Goal: Transaction & Acquisition: Book appointment/travel/reservation

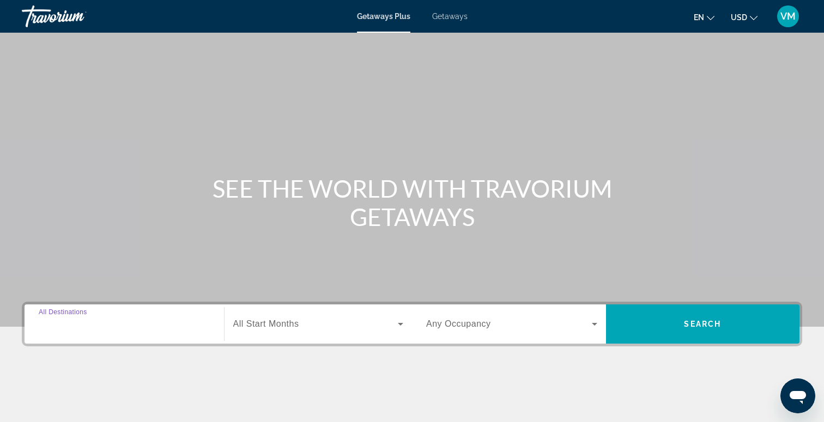
click at [117, 324] on input "Destination All Destinations" at bounding box center [124, 324] width 171 height 13
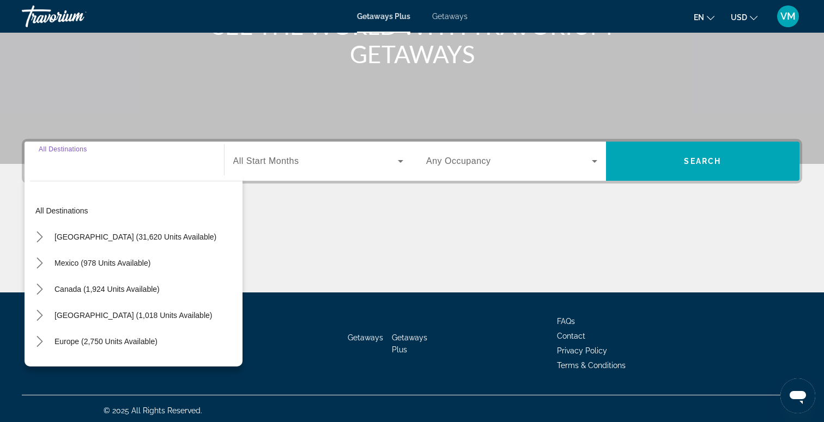
scroll to position [167, 0]
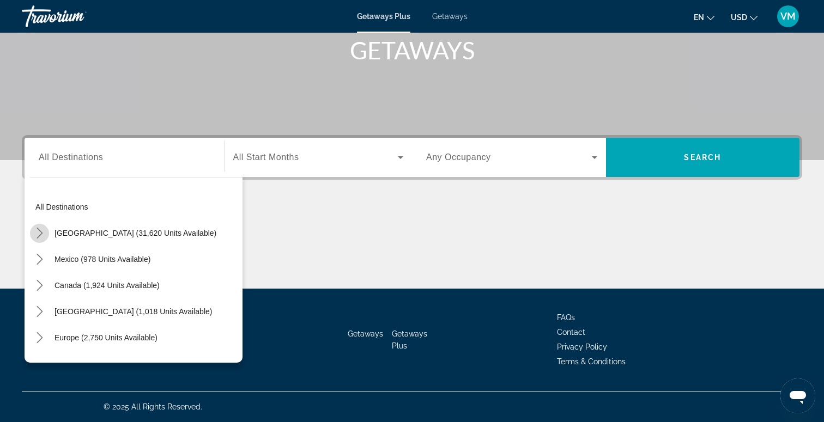
click at [45, 234] on icon "Toggle United States (31,620 units available) submenu" at bounding box center [39, 233] width 11 height 11
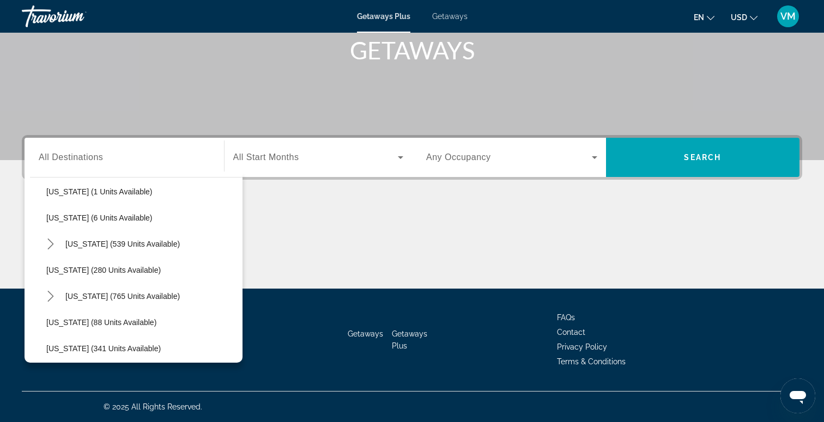
scroll to position [359, 0]
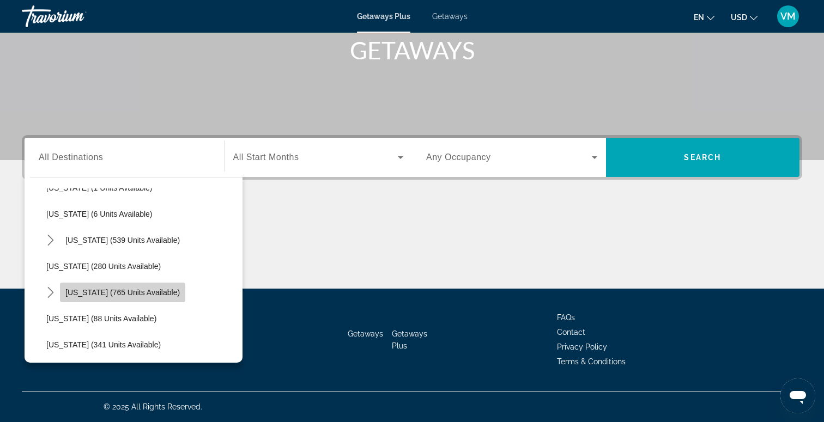
click at [107, 289] on span "Massachusetts (765 units available)" at bounding box center [122, 292] width 114 height 9
type input "**********"
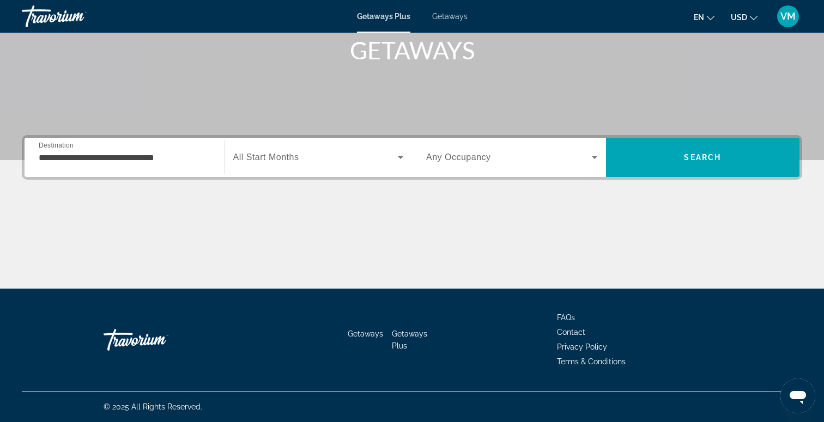
click at [267, 157] on span "All Start Months" at bounding box center [266, 157] width 66 height 9
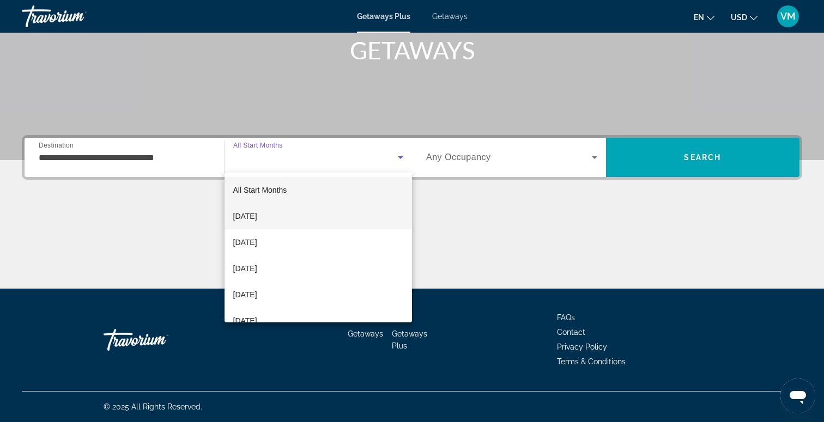
click at [257, 215] on span "October 2025" at bounding box center [245, 216] width 24 height 13
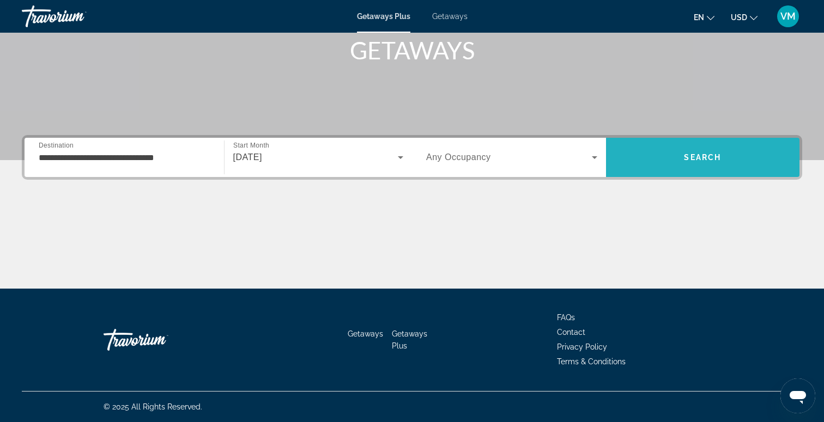
click at [669, 174] on span "Search" at bounding box center [703, 157] width 194 height 39
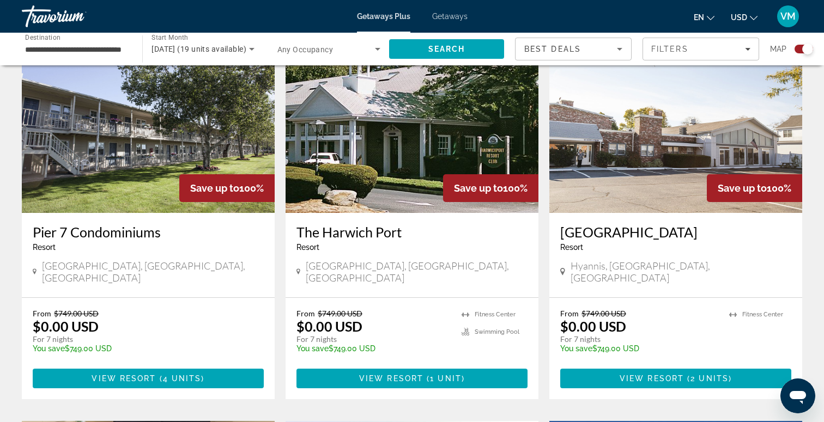
scroll to position [299, 0]
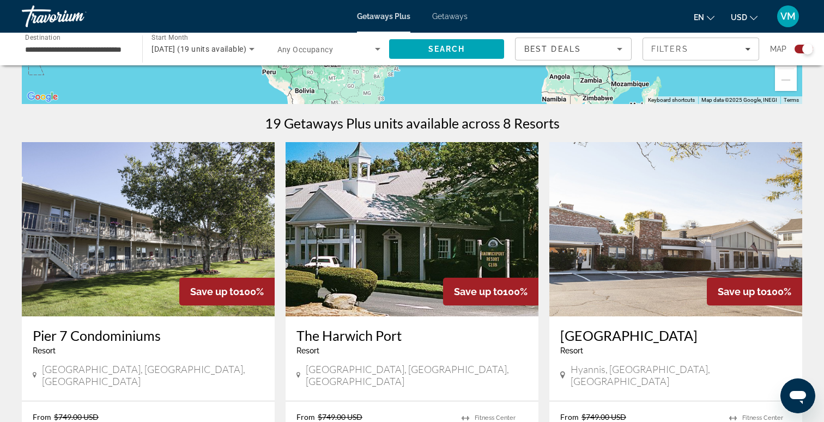
click at [600, 372] on span "Hyannis, MA, USA" at bounding box center [680, 375] width 221 height 24
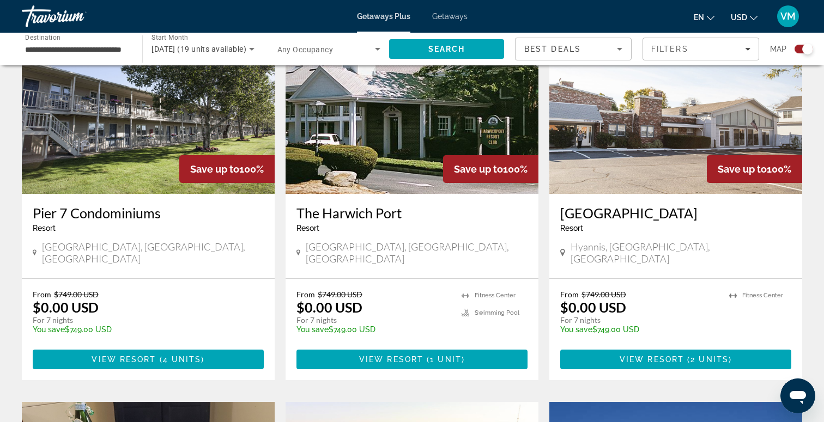
scroll to position [456, 0]
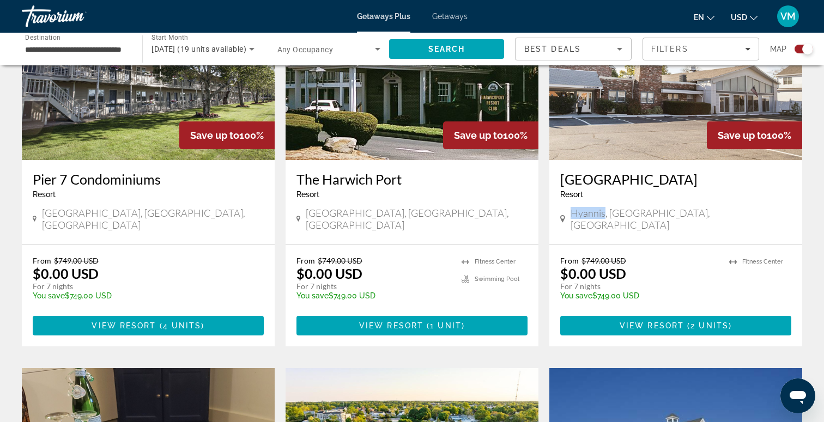
drag, startPoint x: 574, startPoint y: 214, endPoint x: 603, endPoint y: 216, distance: 29.0
click at [603, 216] on span "Hyannis, MA, USA" at bounding box center [680, 219] width 221 height 24
click at [613, 313] on span "Main content" at bounding box center [675, 326] width 231 height 26
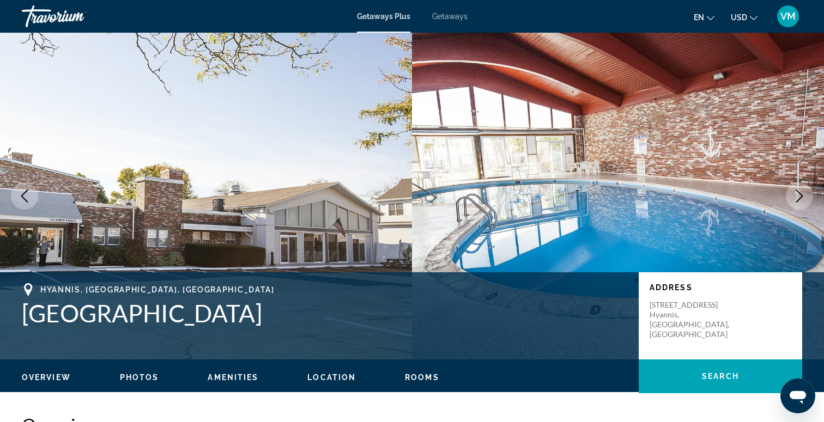
click at [784, 179] on img "Main content" at bounding box center [618, 196] width 412 height 327
click at [789, 206] on img "Main content" at bounding box center [618, 196] width 412 height 327
click at [799, 187] on button "Next image" at bounding box center [799, 196] width 27 height 27
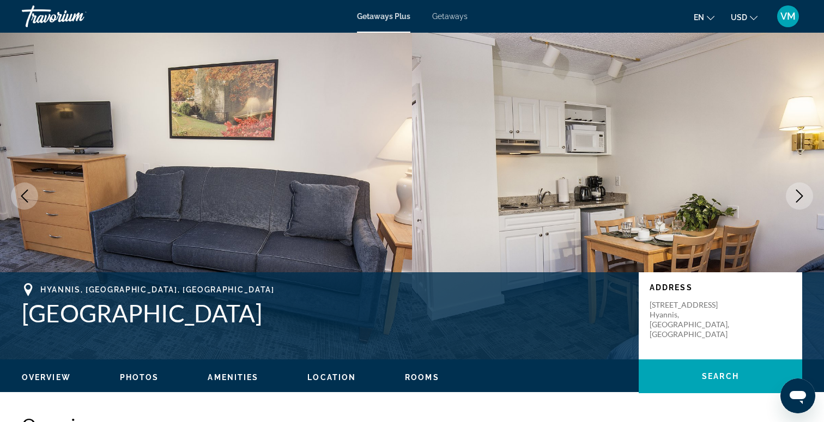
click at [799, 187] on button "Next image" at bounding box center [799, 196] width 27 height 27
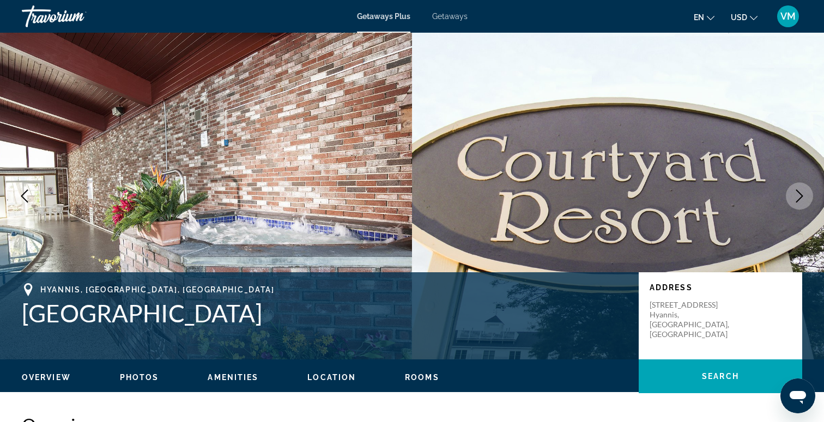
click at [799, 187] on button "Next image" at bounding box center [799, 196] width 27 height 27
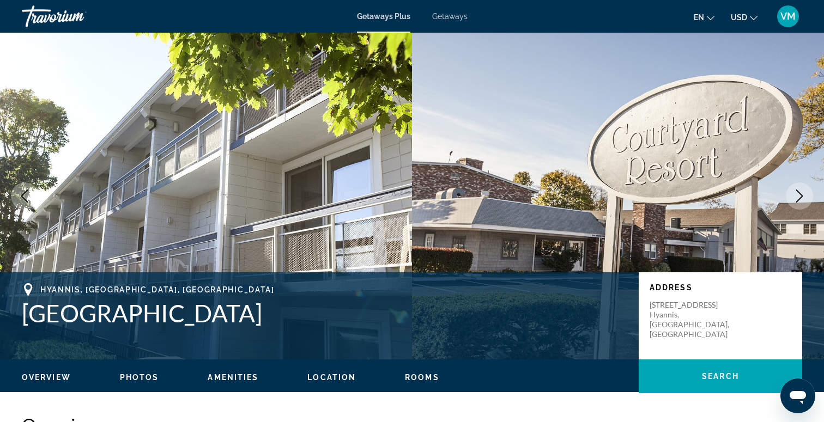
click at [799, 187] on button "Next image" at bounding box center [799, 196] width 27 height 27
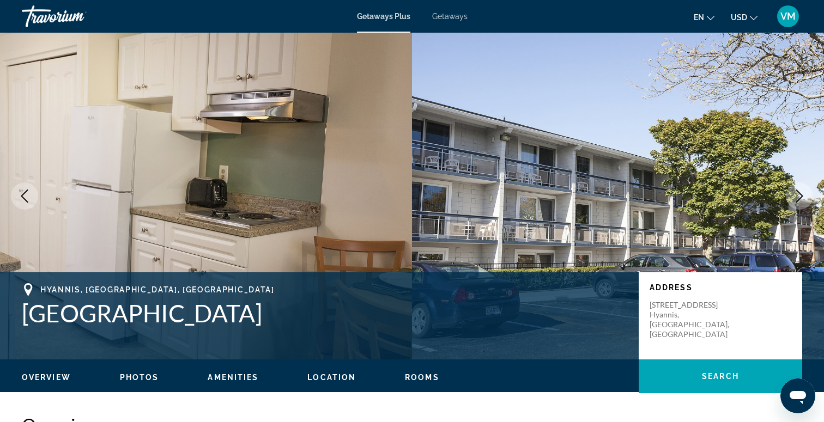
click at [799, 187] on button "Next image" at bounding box center [799, 196] width 27 height 27
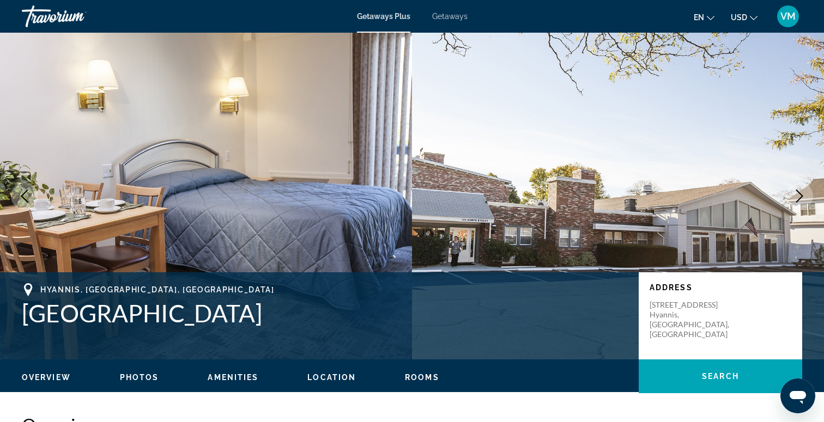
click at [799, 187] on button "Next image" at bounding box center [799, 196] width 27 height 27
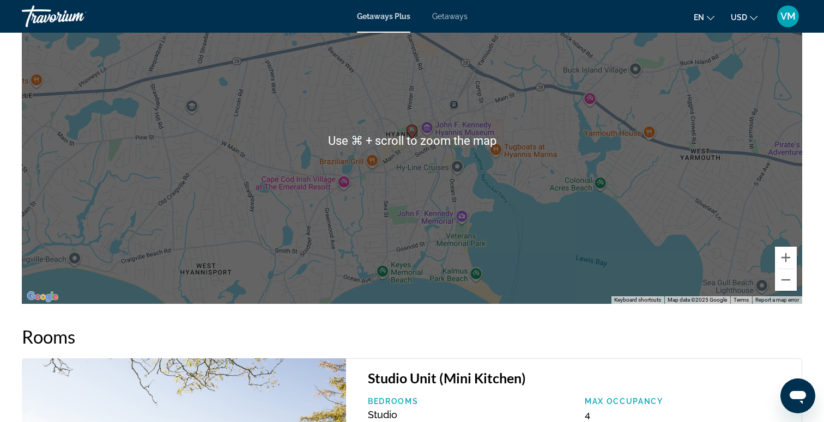
scroll to position [1711, 0]
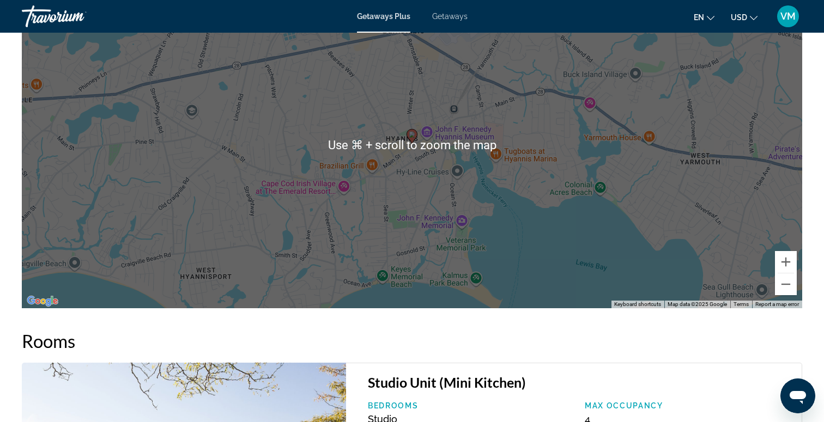
click at [476, 153] on div "To activate drag with keyboard, press Alt + Enter. Once in keyboard drag state,…" at bounding box center [412, 144] width 780 height 327
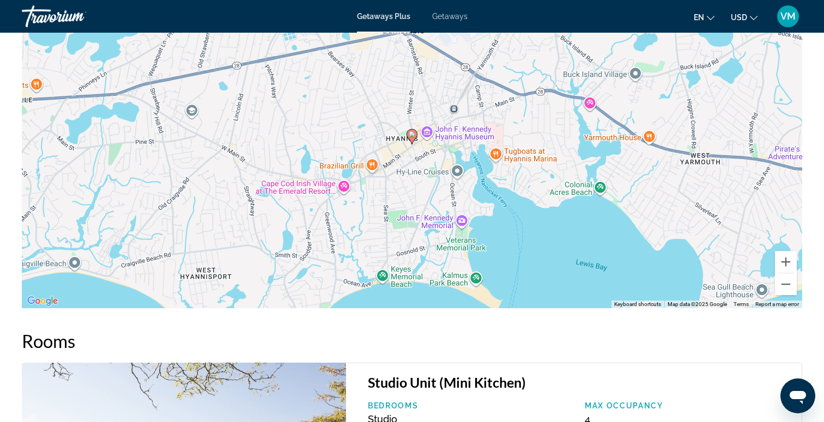
click at [410, 138] on icon "Main content" at bounding box center [412, 137] width 10 height 14
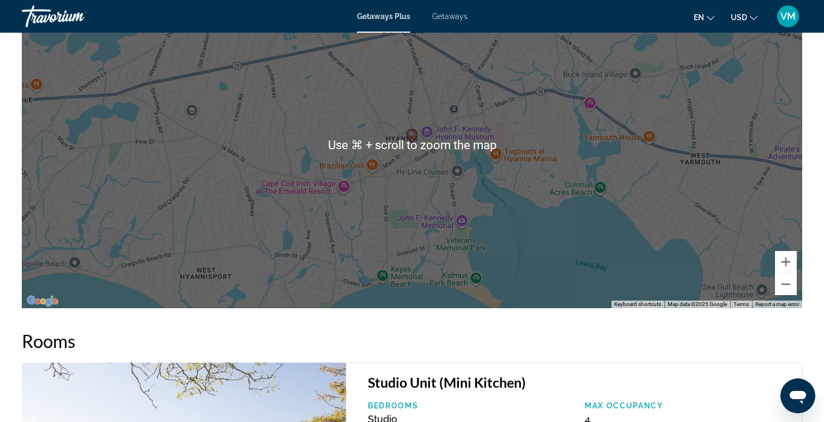
click at [450, 208] on div "To navigate, press the arrow keys. To activate drag with keyboard, press Alt + …" at bounding box center [412, 144] width 780 height 327
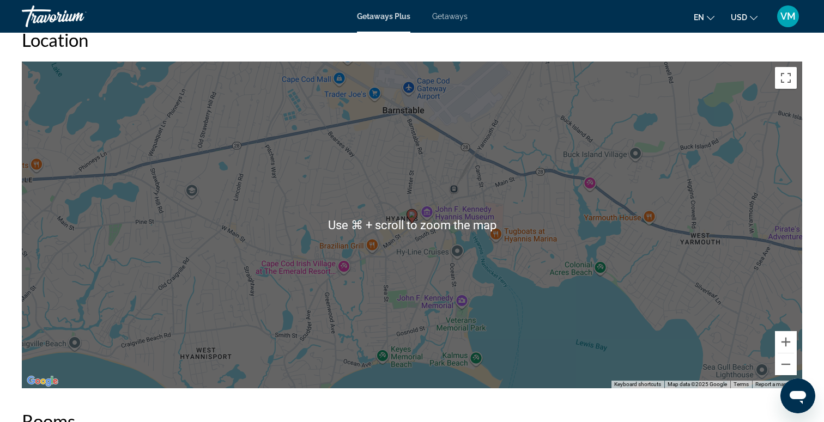
scroll to position [1594, 0]
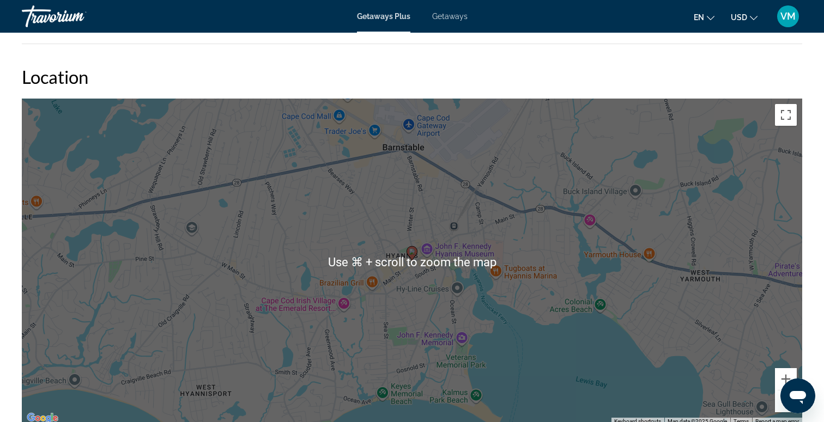
click at [427, 224] on div "To activate drag with keyboard, press Alt + Enter. Once in keyboard drag state,…" at bounding box center [412, 262] width 780 height 327
click at [613, 286] on div "To activate drag with keyboard, press Alt + Enter. Once in keyboard drag state,…" at bounding box center [412, 262] width 780 height 327
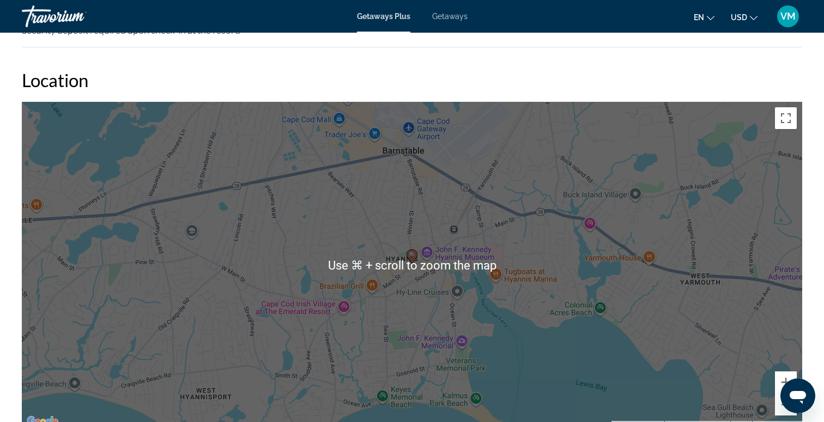
scroll to position [1423, 0]
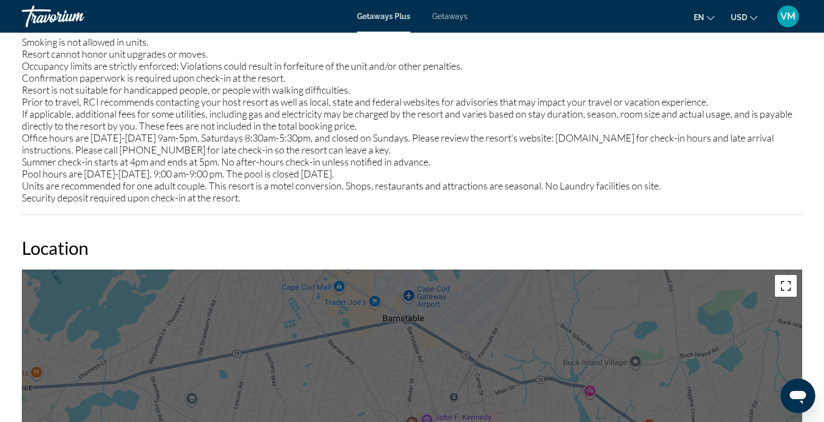
click at [786, 281] on button "Toggle fullscreen view" at bounding box center [786, 286] width 22 height 22
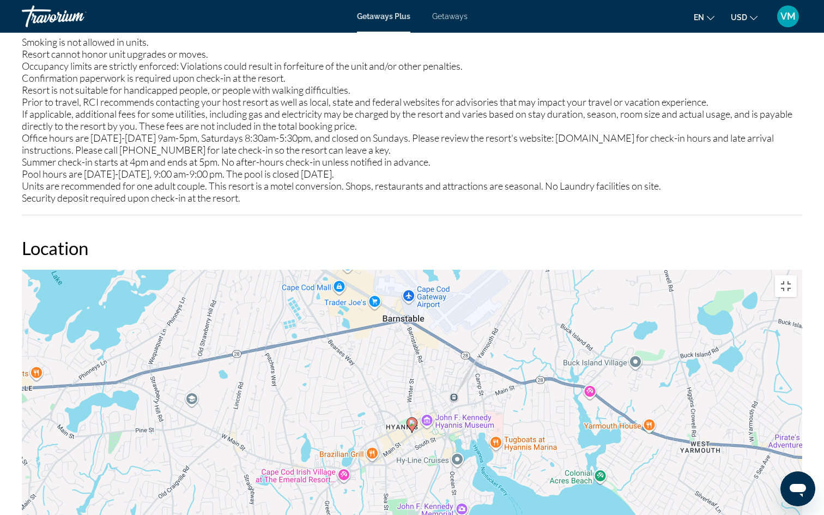
click at [519, 279] on div "To activate drag with keyboard, press Alt + Enter. Once in keyboard drag state,…" at bounding box center [412, 433] width 780 height 327
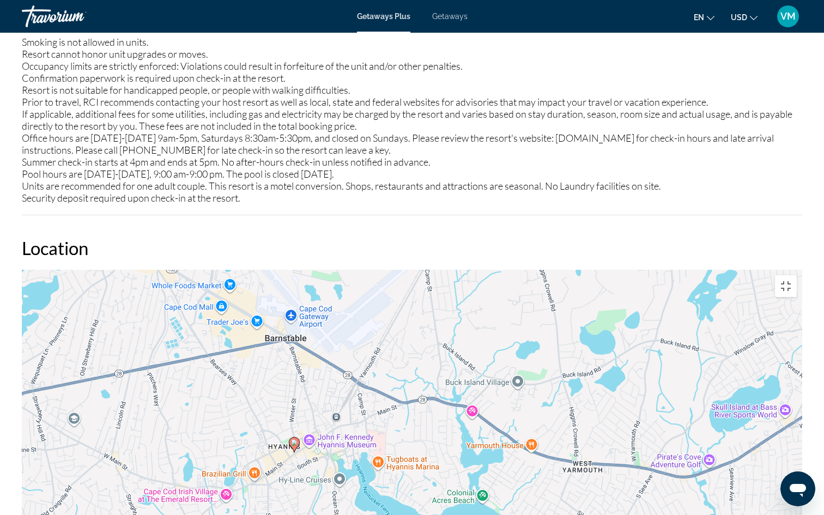
drag, startPoint x: 519, startPoint y: 279, endPoint x: 390, endPoint y: 303, distance: 131.9
click at [390, 303] on div "To activate drag with keyboard, press Alt + Enter. Once in keyboard drag state,…" at bounding box center [412, 433] width 780 height 327
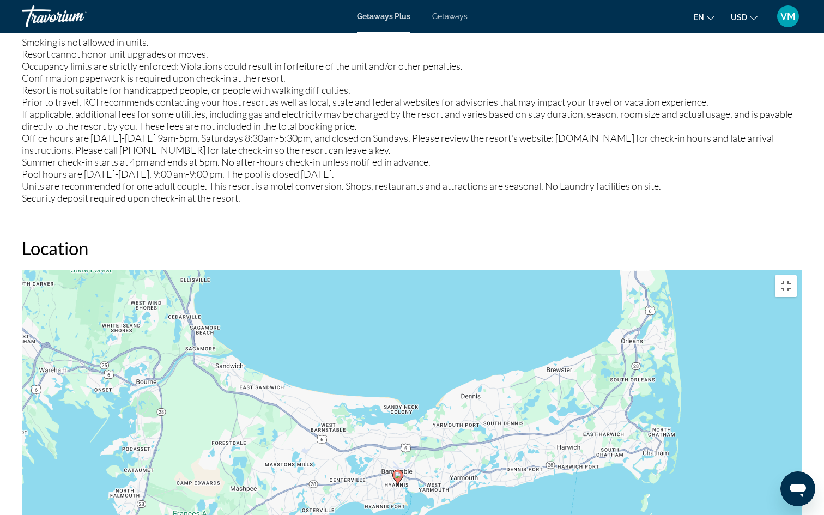
drag, startPoint x: 517, startPoint y: 230, endPoint x: 532, endPoint y: 240, distance: 18.6
click at [535, 270] on div "To activate drag with keyboard, press Alt + Enter. Once in keyboard drag state,…" at bounding box center [412, 433] width 780 height 327
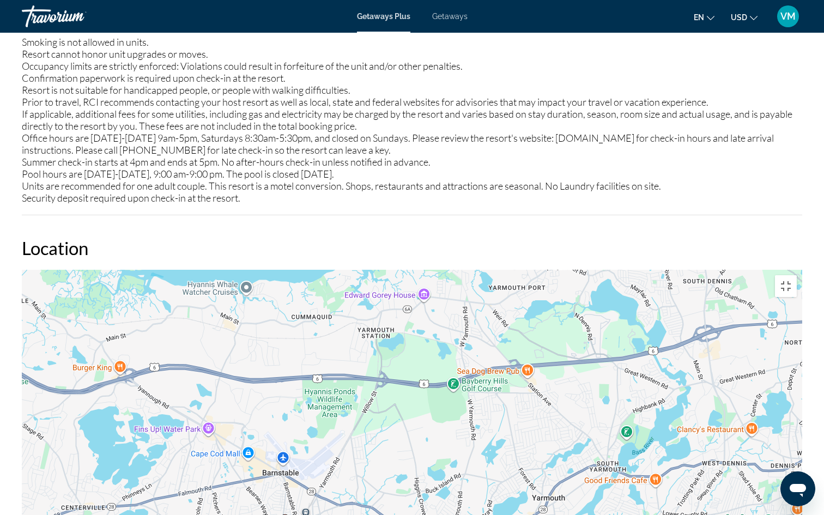
drag, startPoint x: 400, startPoint y: 299, endPoint x: 435, endPoint y: 299, distance: 34.9
click at [435, 299] on div "To activate drag with keyboard, press Alt + Enter. Once in keyboard drag state,…" at bounding box center [412, 433] width 780 height 327
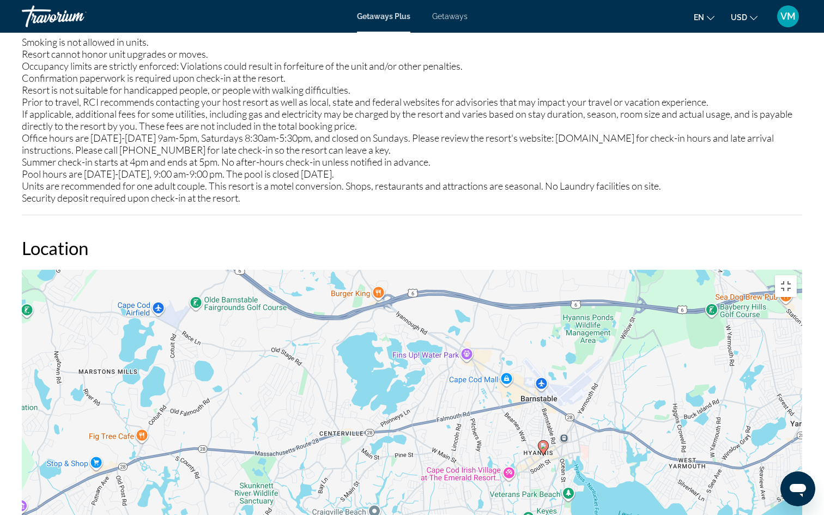
drag, startPoint x: 274, startPoint y: 338, endPoint x: 534, endPoint y: 263, distance: 271.1
click at [534, 270] on div "To activate drag with keyboard, press Alt + Enter. Once in keyboard drag state,…" at bounding box center [412, 433] width 780 height 327
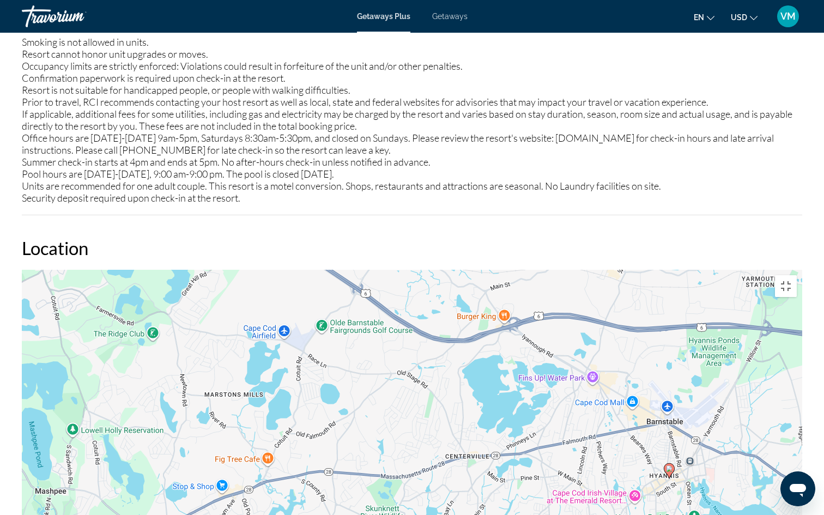
drag, startPoint x: 535, startPoint y: 263, endPoint x: 622, endPoint y: 284, distance: 89.7
click at [622, 284] on div "To activate drag with keyboard, press Alt + Enter. Once in keyboard drag state,…" at bounding box center [412, 433] width 780 height 327
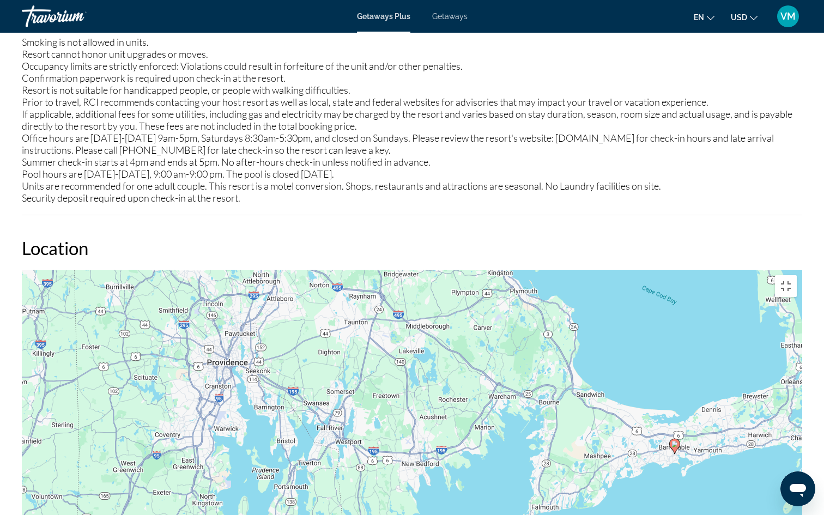
drag, startPoint x: 332, startPoint y: 236, endPoint x: 616, endPoint y: 242, distance: 283.4
click at [616, 270] on div "To activate drag with keyboard, press Alt + Enter. Once in keyboard drag state,…" at bounding box center [412, 433] width 780 height 327
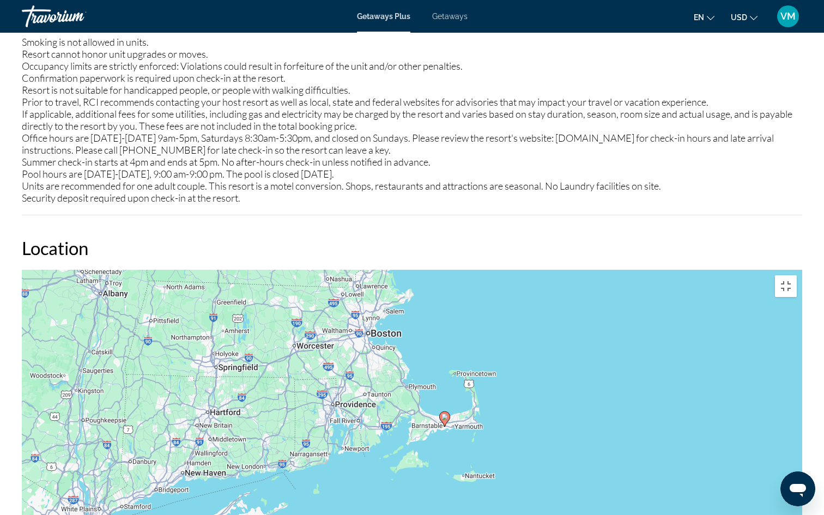
click at [371, 270] on div "To activate drag with keyboard, press Alt + Enter. Once in keyboard drag state,…" at bounding box center [412, 433] width 780 height 327
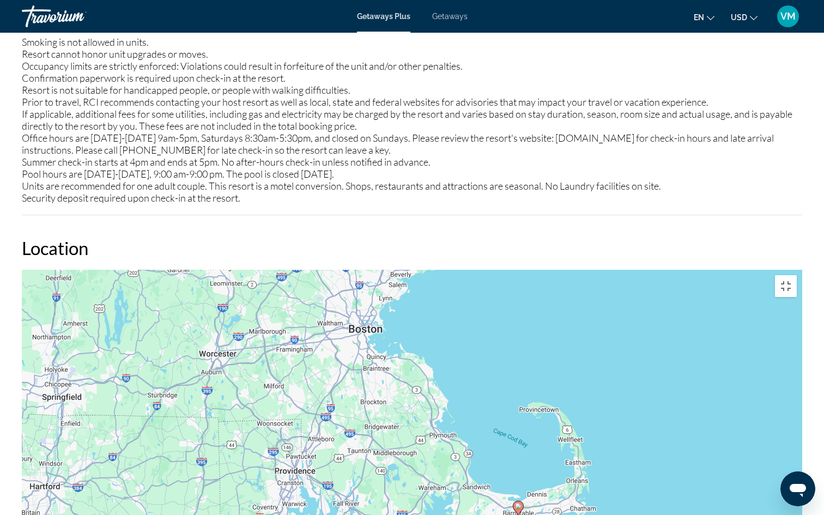
click at [371, 270] on div "To activate drag with keyboard, press Alt + Enter. Once in keyboard drag state,…" at bounding box center [412, 433] width 780 height 327
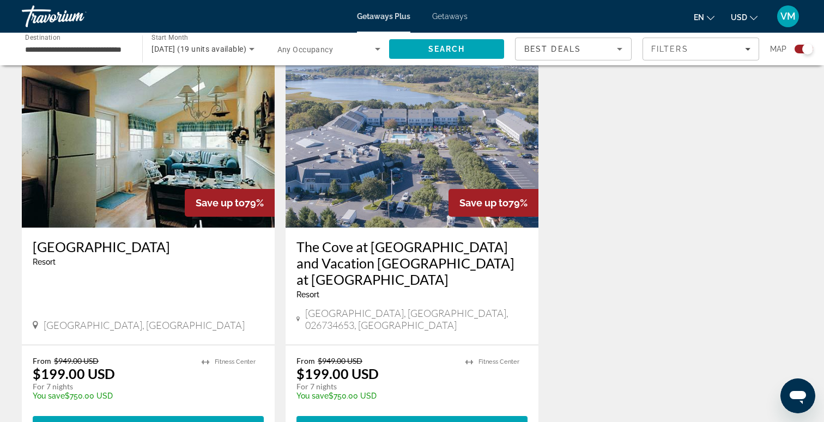
scroll to position [1185, 0]
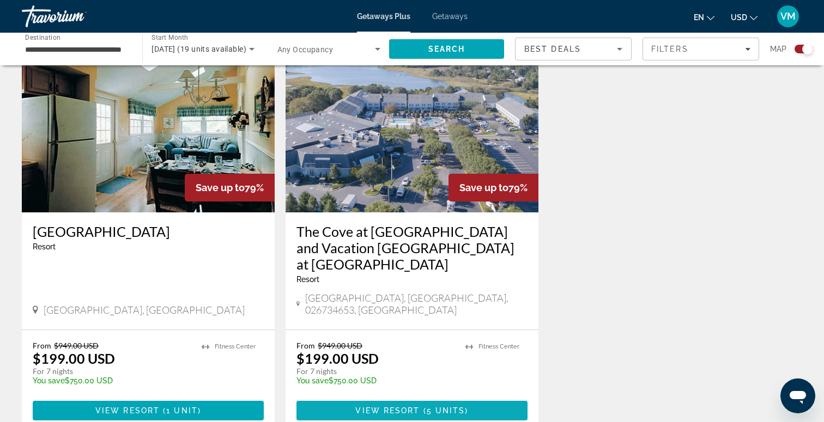
click at [359, 406] on span "View Resort" at bounding box center [387, 410] width 64 height 9
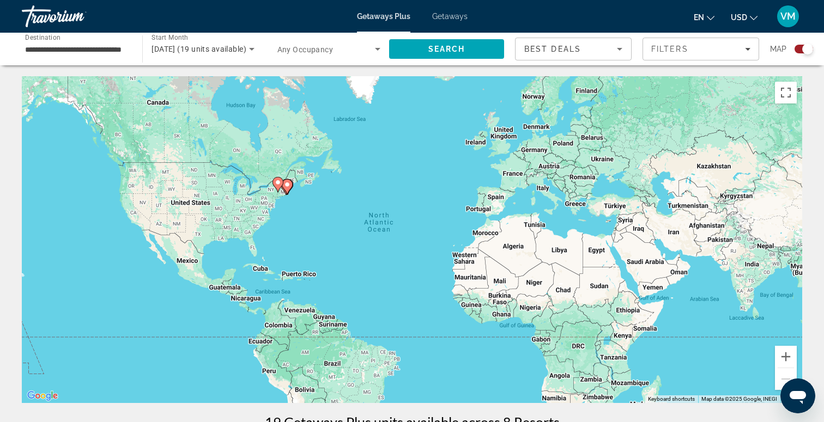
click at [105, 57] on div "**********" at bounding box center [76, 49] width 103 height 31
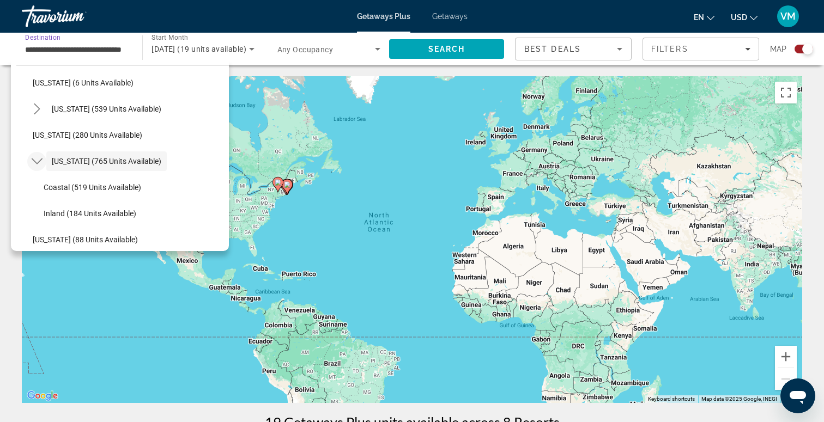
click at [42, 159] on mat-icon "Toggle Massachusetts (765 units available) submenu" at bounding box center [36, 161] width 19 height 19
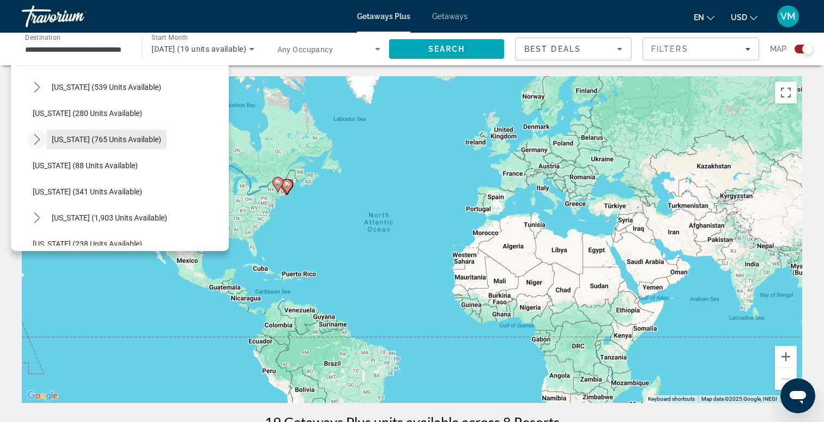
scroll to position [397, 0]
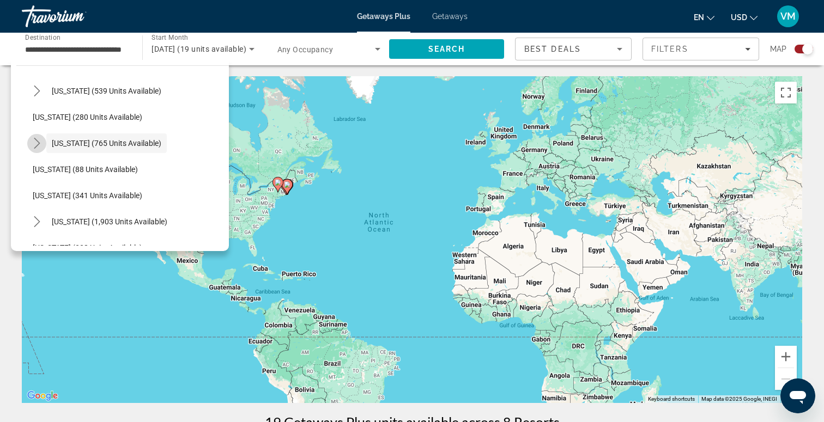
click at [38, 147] on icon "Toggle Massachusetts (765 units available) submenu" at bounding box center [37, 143] width 11 height 11
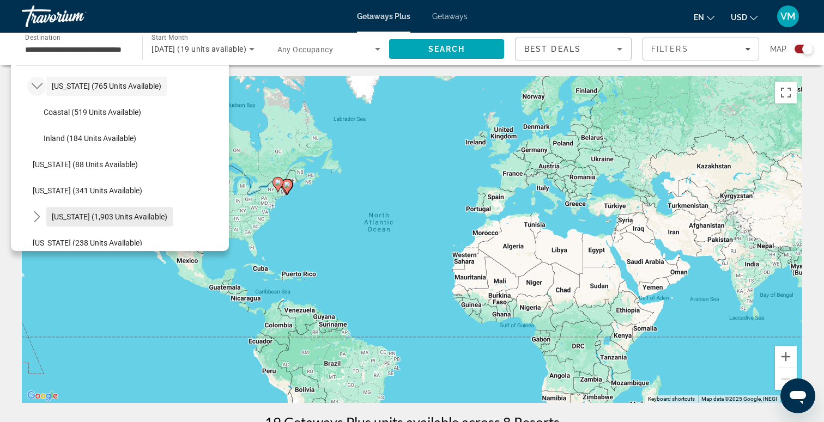
scroll to position [456, 0]
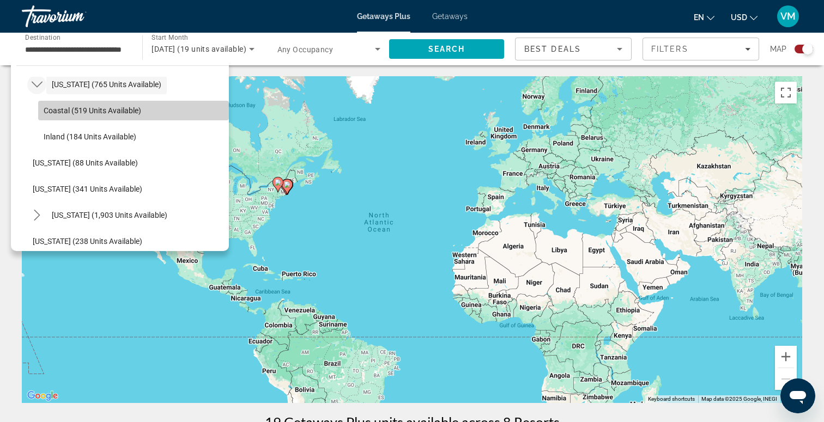
click at [151, 110] on span "Select destination: Coastal (519 units available)" at bounding box center [133, 111] width 191 height 26
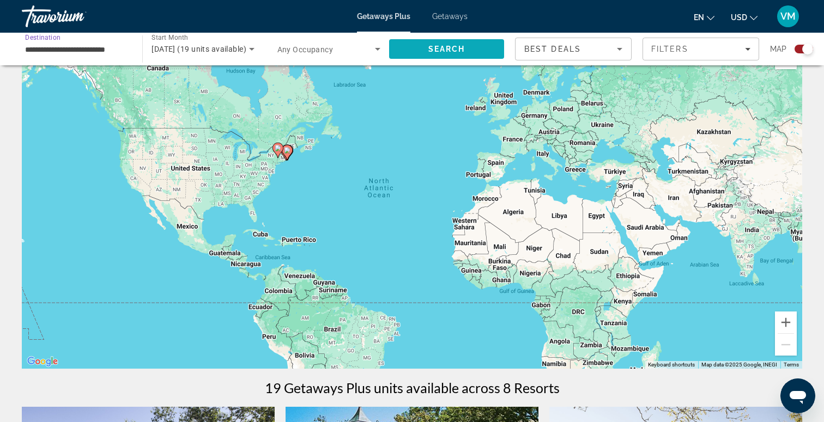
scroll to position [0, 0]
click at [463, 40] on span "Search" at bounding box center [446, 49] width 115 height 26
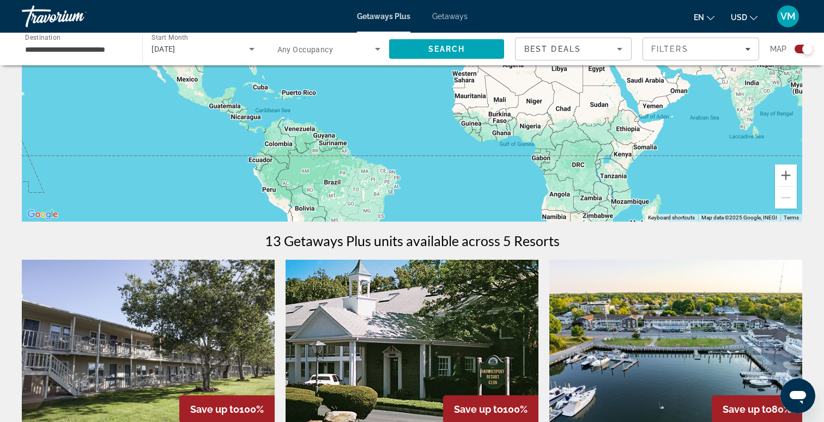
scroll to position [102, 0]
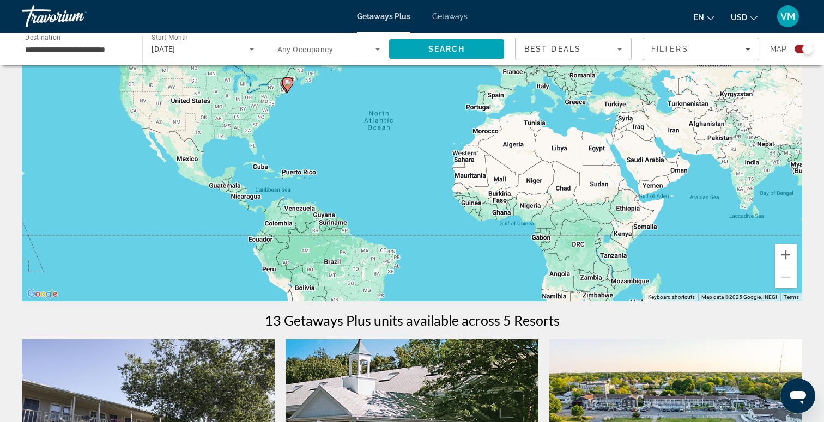
click at [130, 51] on div "**********" at bounding box center [76, 49] width 120 height 31
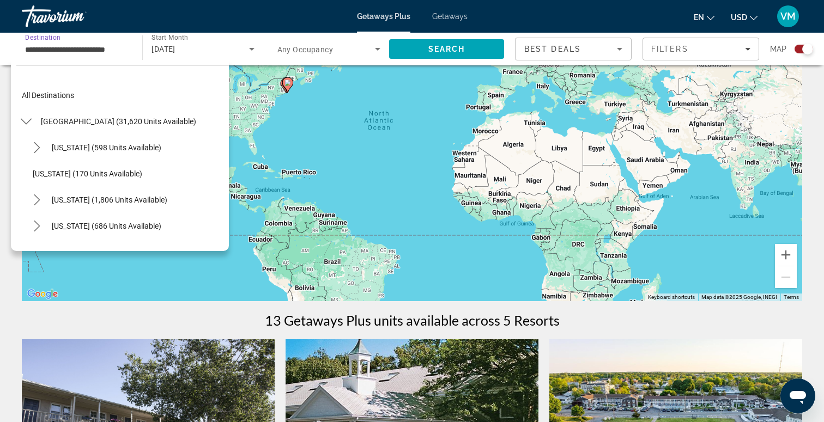
scroll to position [405, 0]
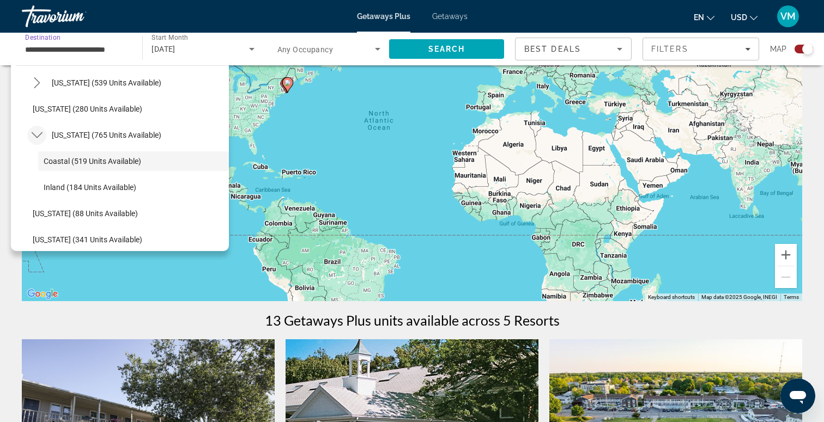
click at [36, 141] on mat-icon "Toggle Massachusetts (765 units available) submenu" at bounding box center [36, 135] width 19 height 19
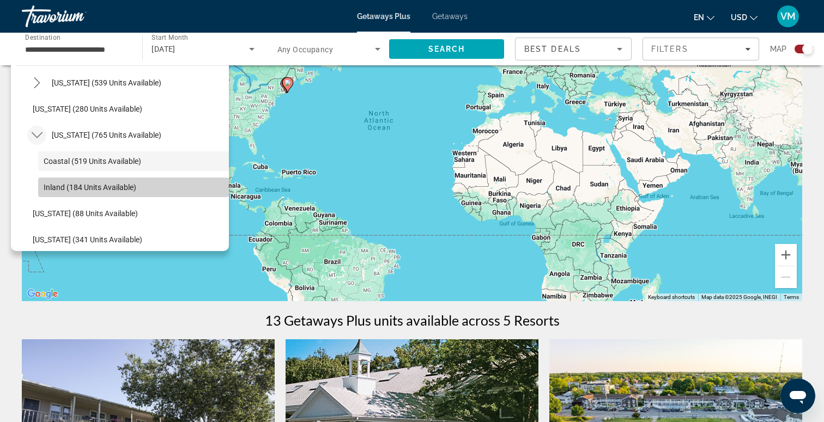
click at [76, 192] on span "Select destination: Inland (184 units available)" at bounding box center [133, 187] width 191 height 26
type input "**********"
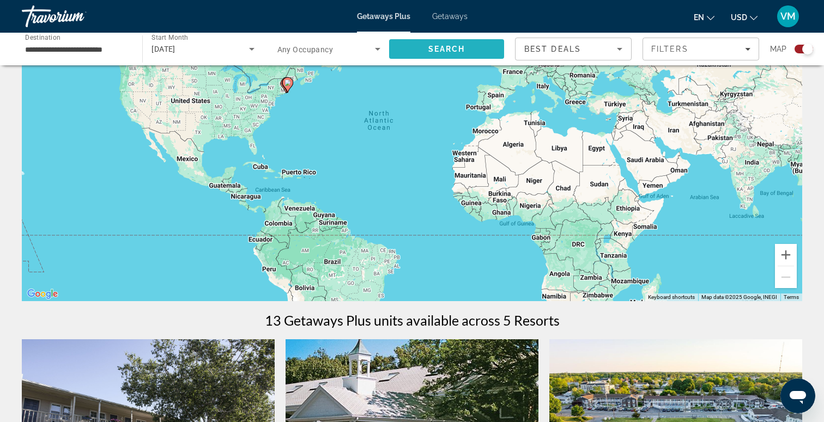
click at [463, 52] on span "Search" at bounding box center [446, 49] width 37 height 9
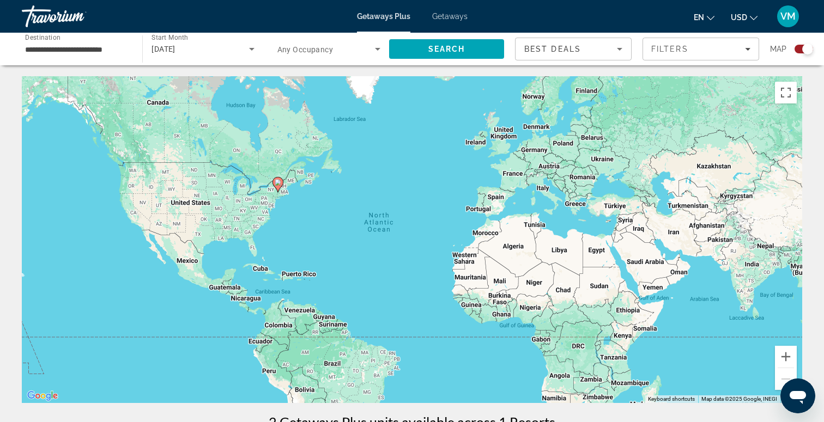
click at [441, 21] on div "Getaways Plus Getaways en English Español Français Italiano Português русский U…" at bounding box center [412, 16] width 824 height 28
click at [441, 17] on span "Getaways" at bounding box center [449, 16] width 35 height 9
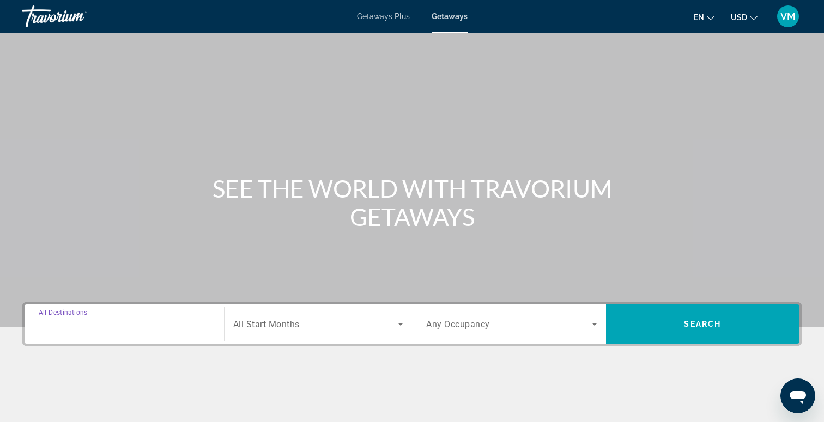
click at [147, 327] on input "Destination All Destinations" at bounding box center [124, 324] width 171 height 13
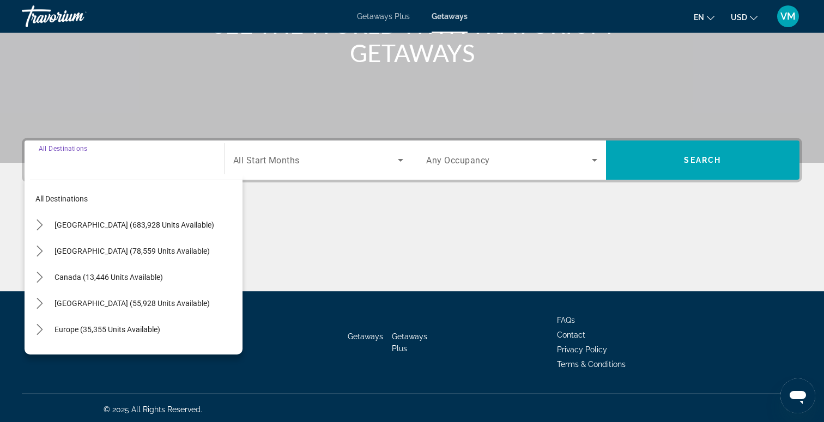
scroll to position [167, 0]
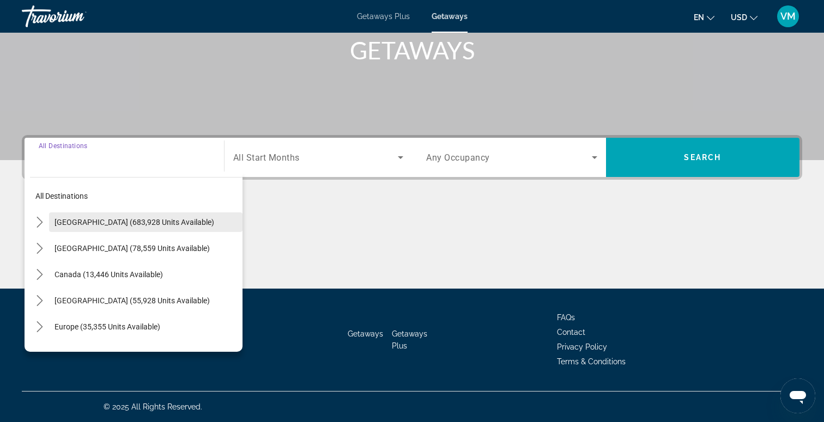
click at [144, 228] on span "Select destination: United States (683,928 units available)" at bounding box center [145, 222] width 193 height 26
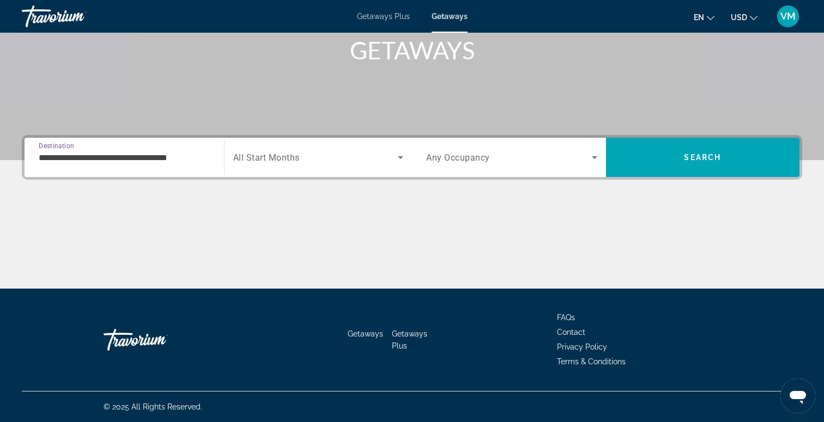
click at [176, 154] on input "**********" at bounding box center [124, 157] width 171 height 13
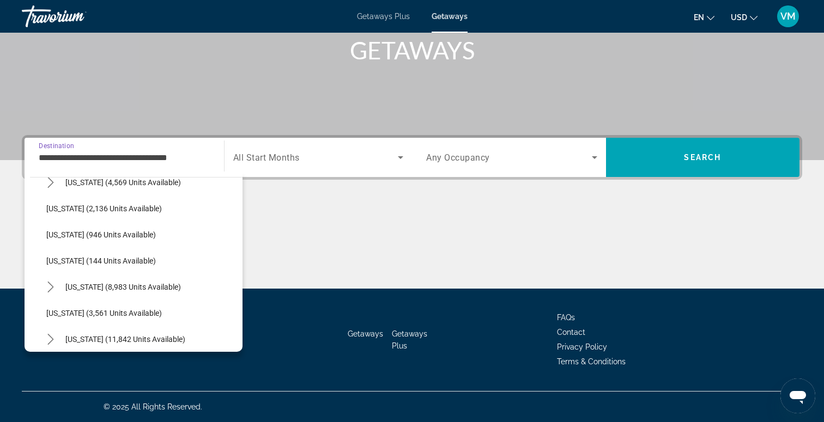
scroll to position [460, 0]
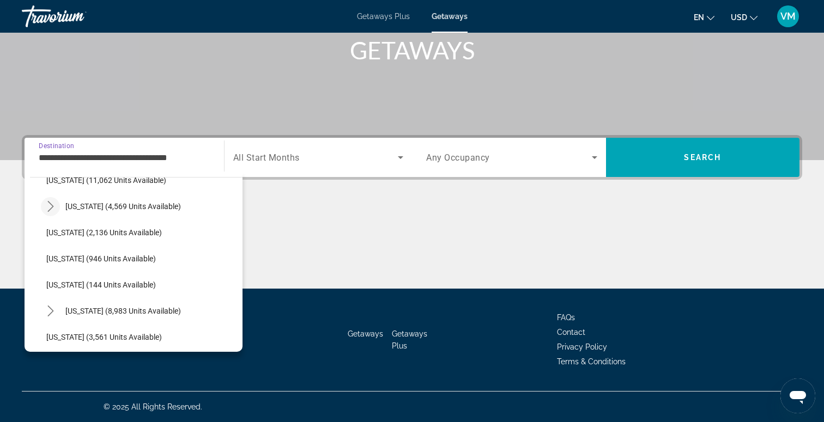
click at [51, 205] on icon "Toggle Massachusetts (4,569 units available) submenu" at bounding box center [50, 206] width 6 height 11
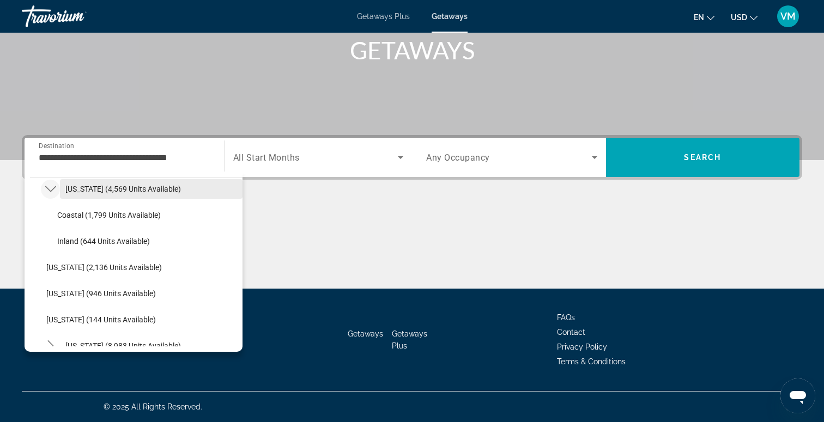
scroll to position [478, 0]
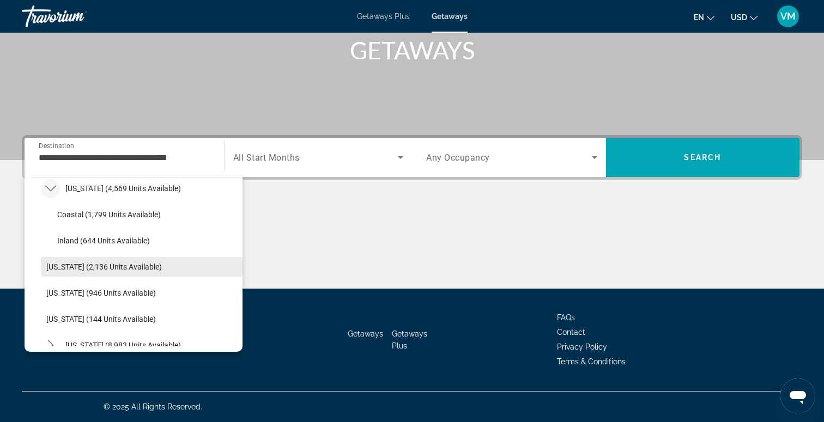
click at [102, 275] on span "Select destination: Michigan (2,136 units available)" at bounding box center [142, 267] width 202 height 26
type input "**********"
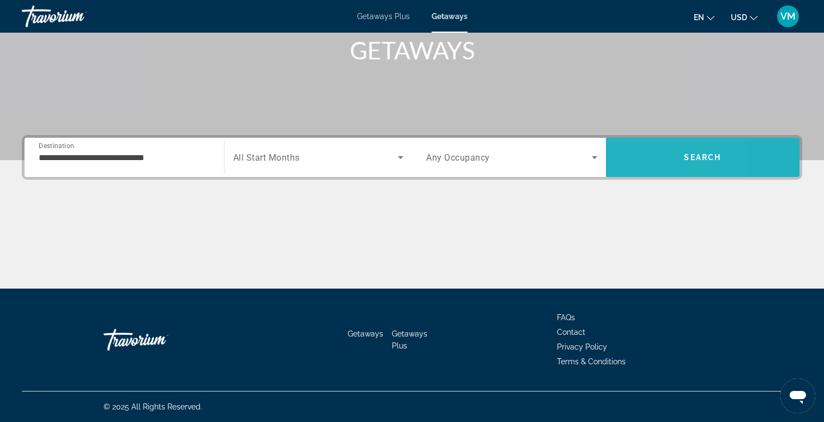
click at [635, 159] on span "Search" at bounding box center [703, 157] width 194 height 26
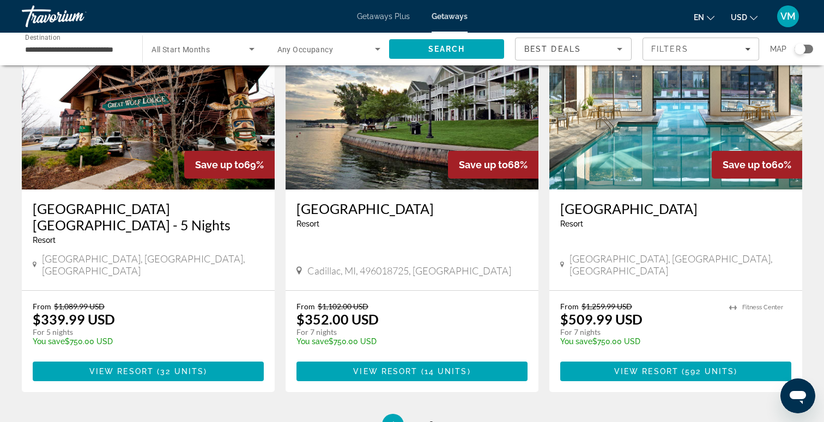
scroll to position [1280, 0]
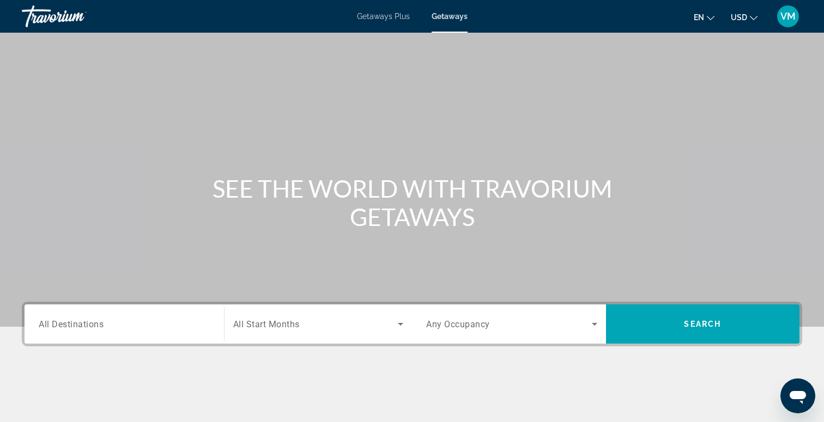
click at [162, 345] on div "Destination All Destinations Start Month All Start Months Occupancy Any Occupan…" at bounding box center [412, 324] width 780 height 45
click at [162, 327] on input "Destination All Destinations" at bounding box center [124, 324] width 171 height 13
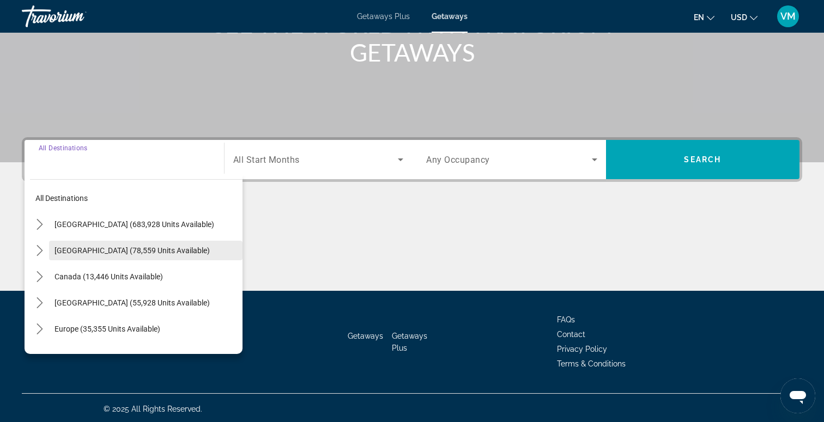
scroll to position [167, 0]
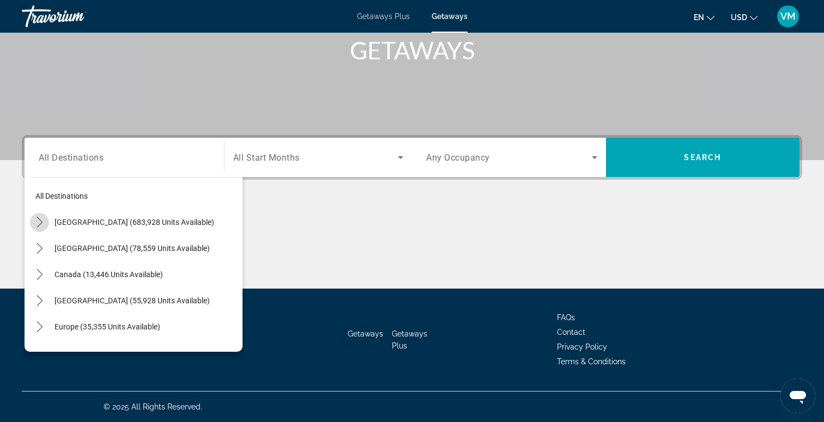
click at [41, 217] on icon "Toggle United States (683,928 units available) submenu" at bounding box center [39, 222] width 11 height 11
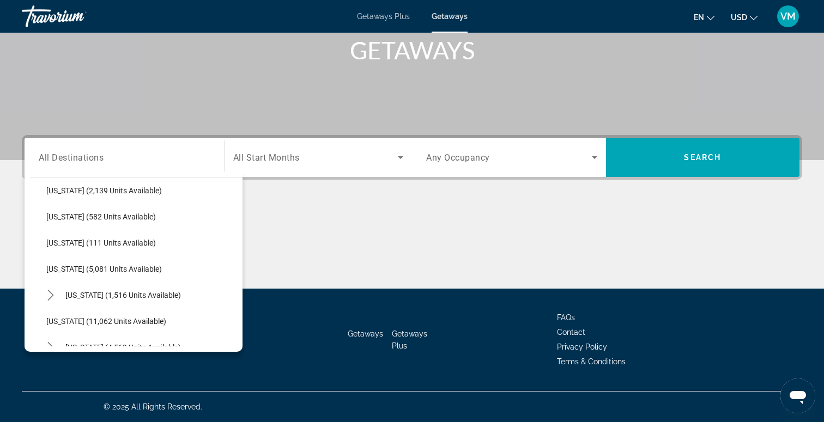
scroll to position [373, 0]
click at [54, 293] on icon "Toggle Massachusetts (4,569 units available) submenu" at bounding box center [50, 294] width 11 height 11
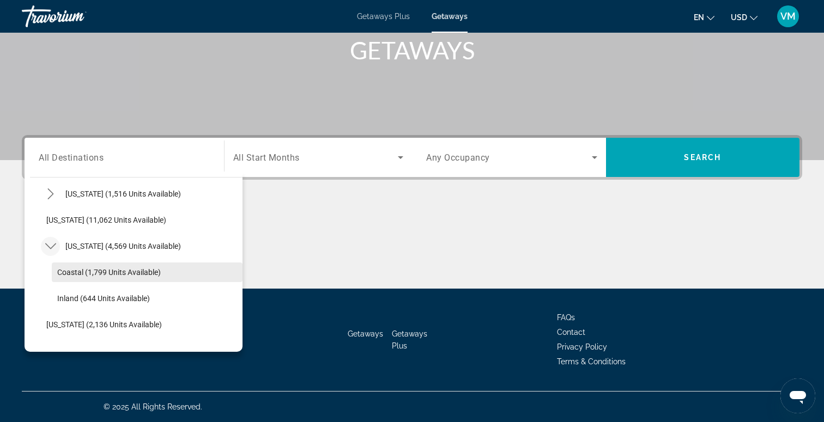
scroll to position [425, 0]
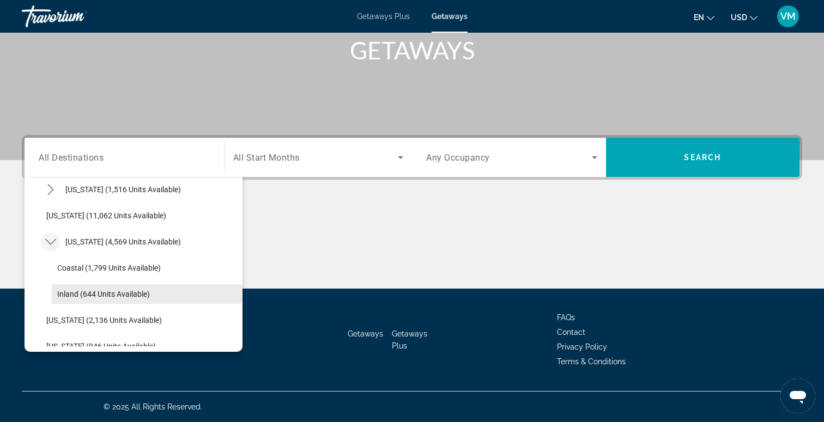
click at [114, 300] on span "Select destination: Inland (644 units available)" at bounding box center [147, 294] width 191 height 26
type input "**********"
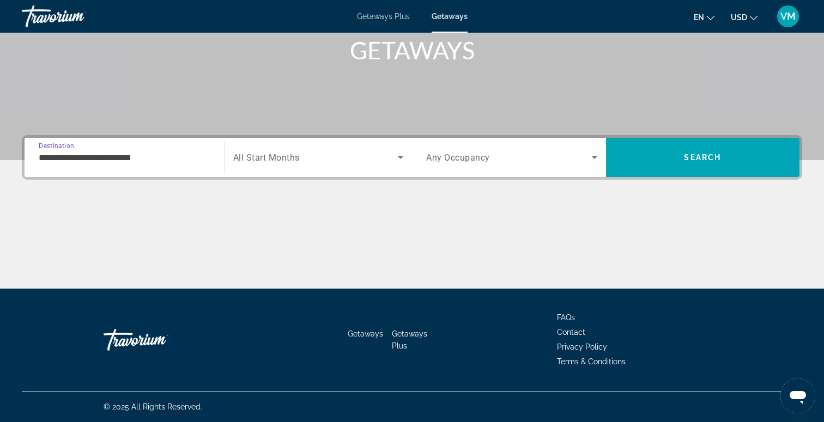
click at [393, 169] on div "Search widget" at bounding box center [318, 157] width 171 height 31
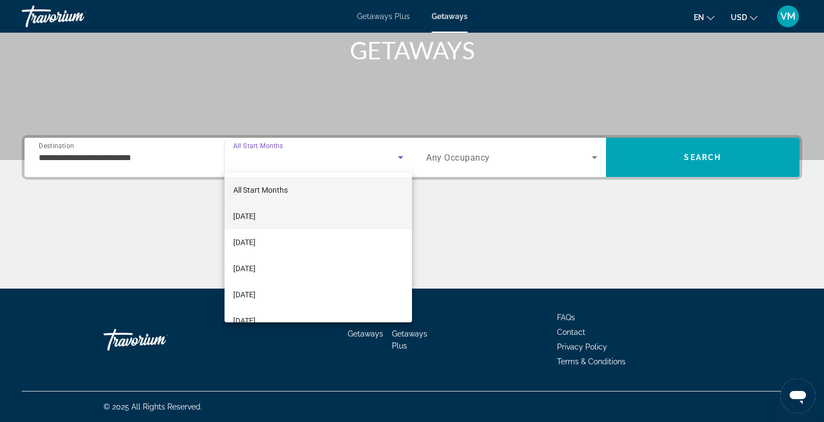
click at [381, 205] on mat-option "October 2025" at bounding box center [318, 216] width 188 height 26
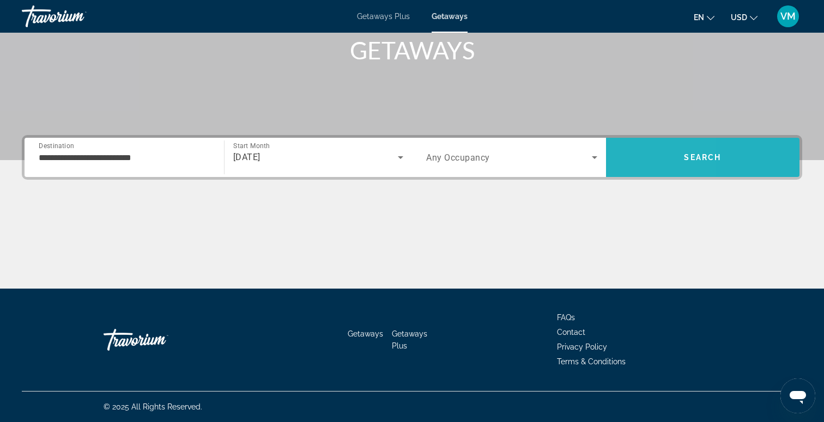
click at [620, 149] on span "Search" at bounding box center [703, 157] width 194 height 26
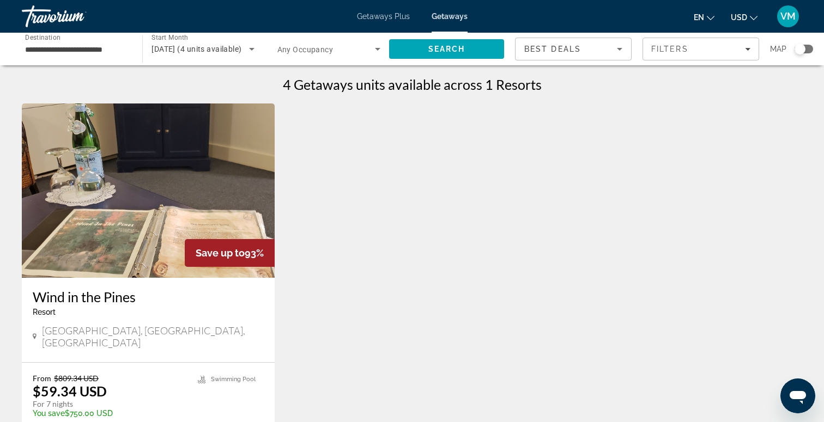
click at [120, 54] on input "**********" at bounding box center [76, 49] width 103 height 13
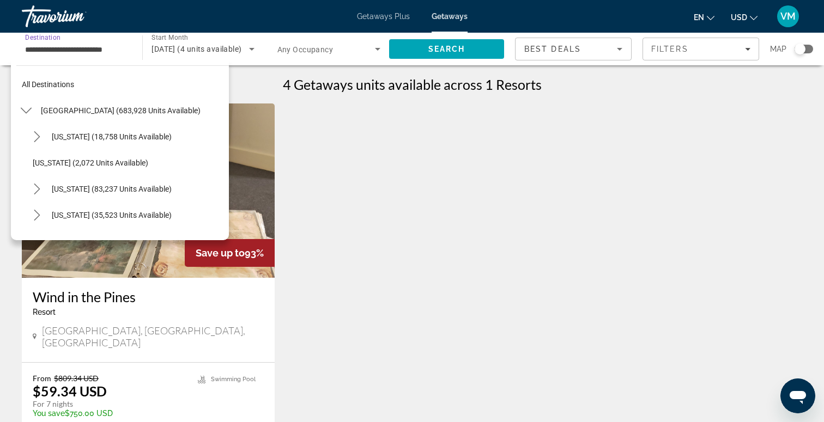
scroll to position [457, 0]
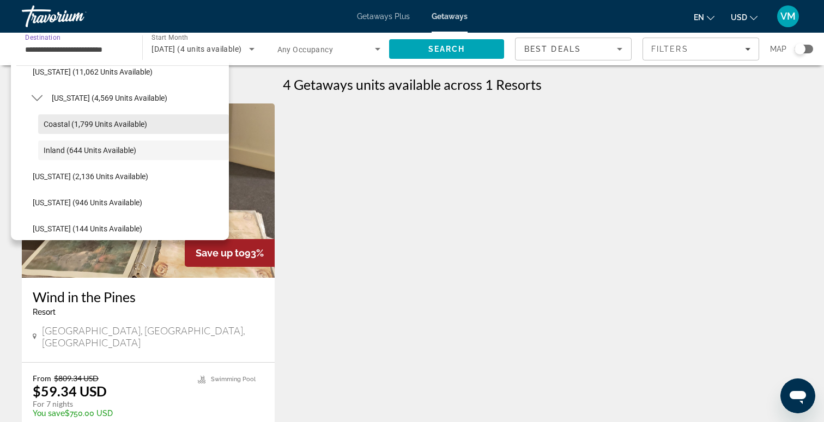
click at [101, 129] on span "Select destination: Coastal (1,799 units available)" at bounding box center [133, 124] width 191 height 26
type input "**********"
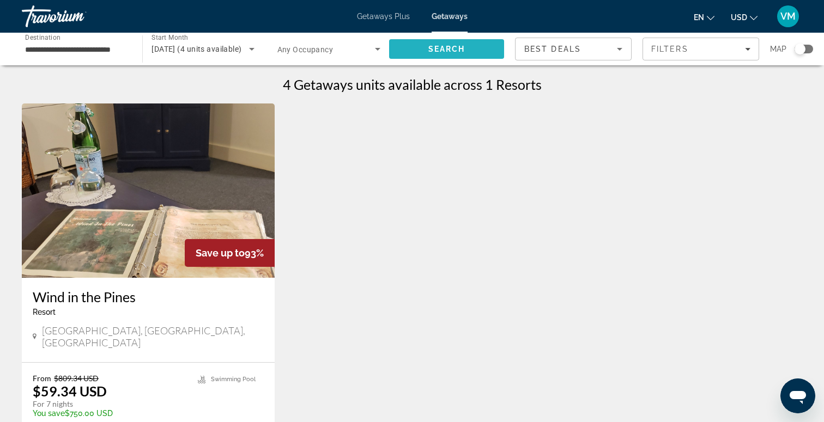
click at [411, 46] on span "Search" at bounding box center [446, 49] width 115 height 26
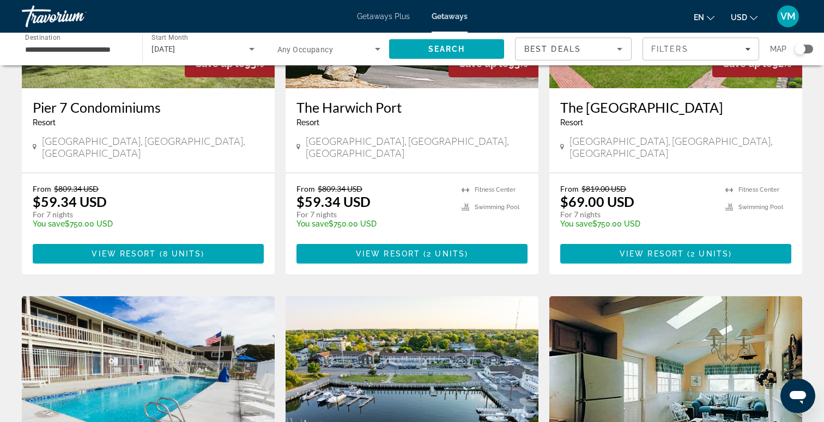
scroll to position [54, 0]
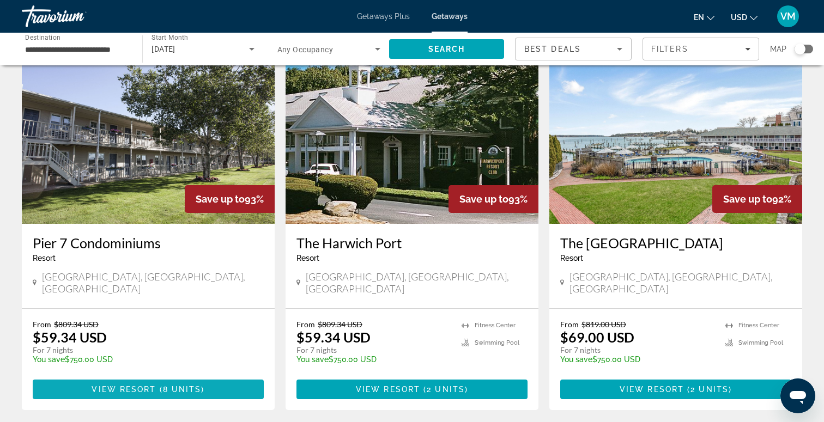
click at [59, 382] on span "Main content" at bounding box center [148, 390] width 231 height 26
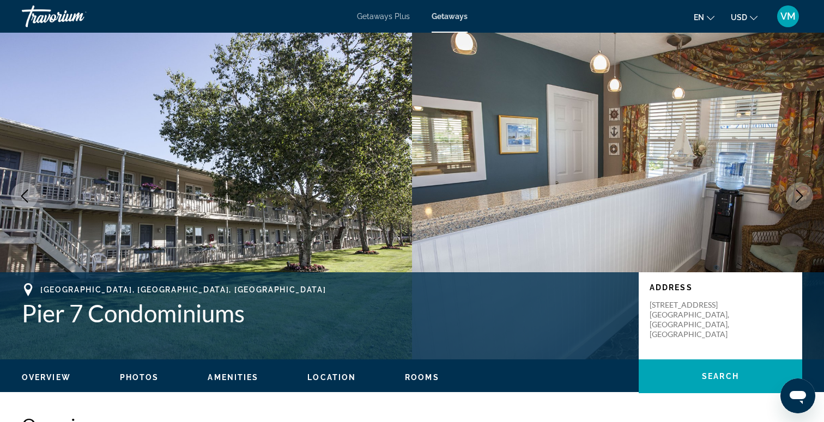
click at [782, 187] on img "Main content" at bounding box center [618, 196] width 412 height 327
click at [789, 188] on button "Next image" at bounding box center [799, 196] width 27 height 27
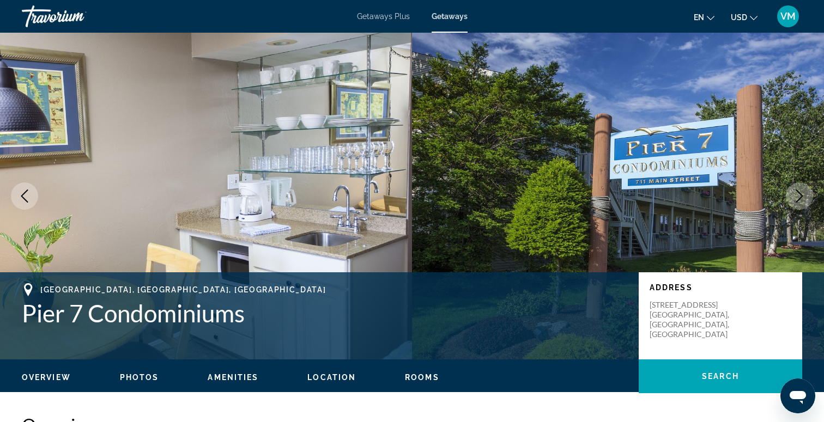
click at [789, 188] on button "Next image" at bounding box center [799, 196] width 27 height 27
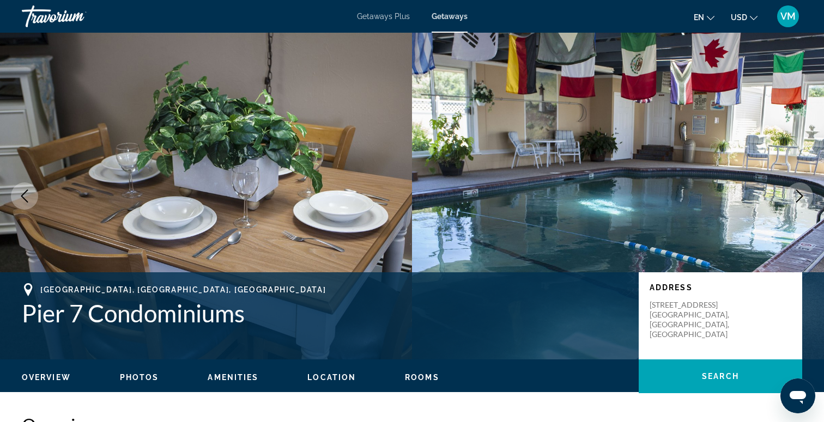
click at [789, 188] on button "Next image" at bounding box center [799, 196] width 27 height 27
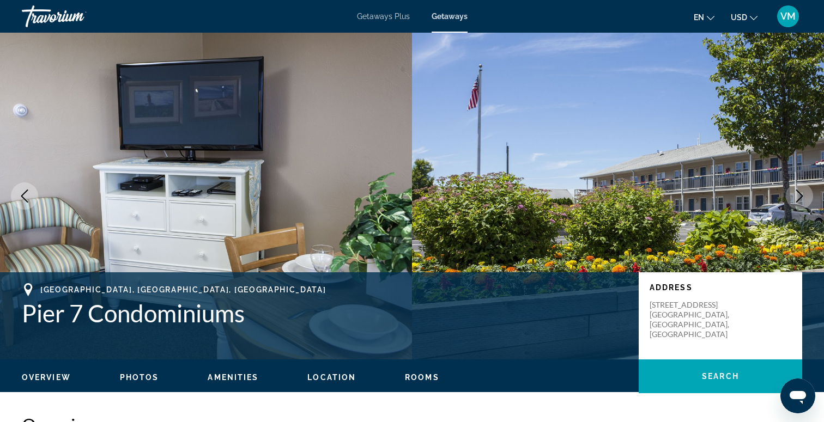
click at [789, 188] on button "Next image" at bounding box center [799, 196] width 27 height 27
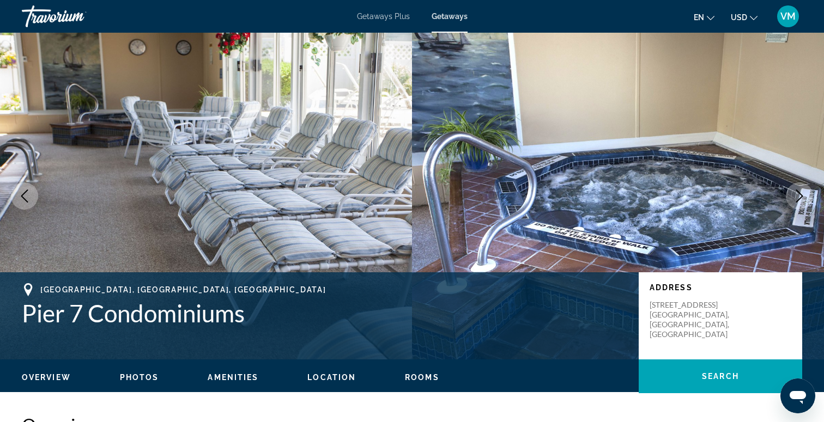
click at [789, 188] on button "Next image" at bounding box center [799, 196] width 27 height 27
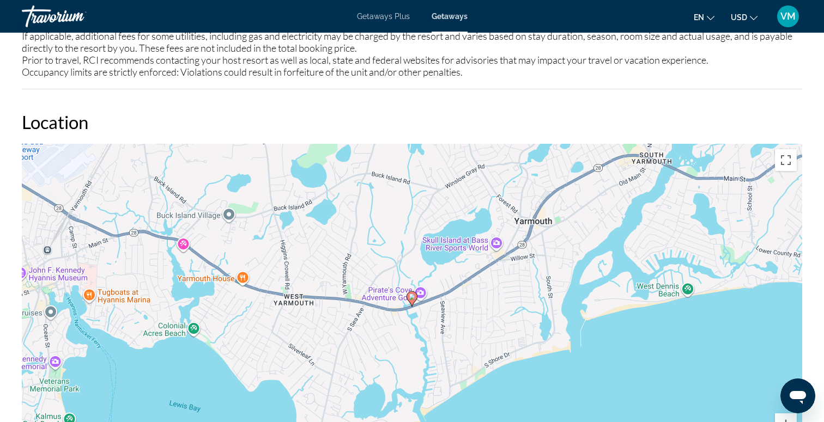
scroll to position [1278, 0]
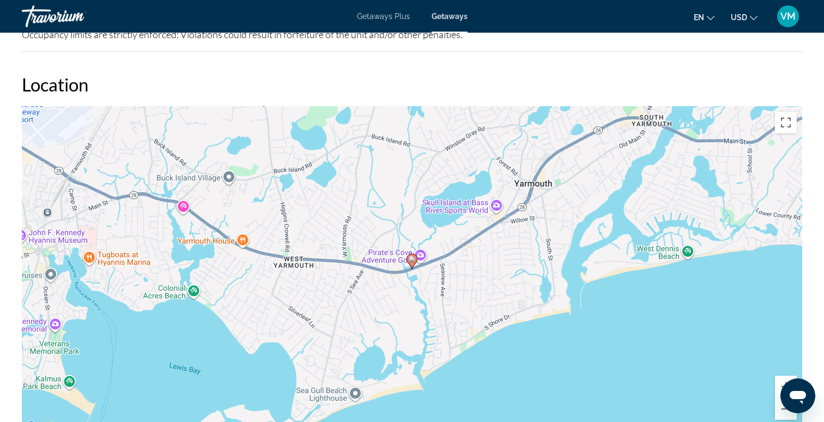
click at [415, 260] on image "Main content" at bounding box center [412, 259] width 7 height 7
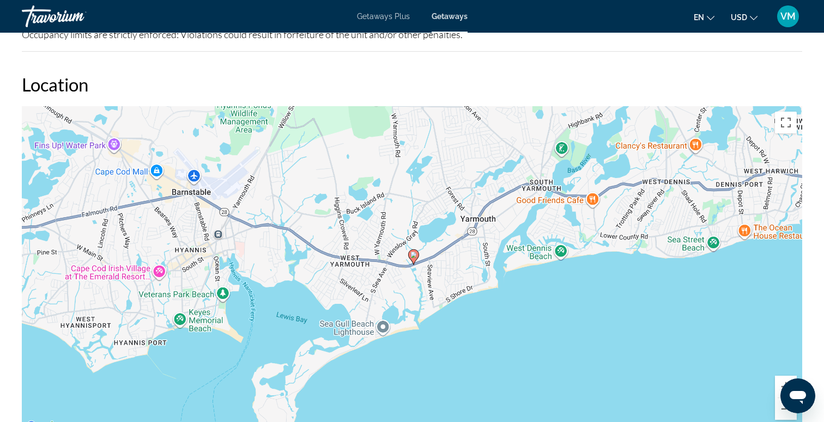
click at [415, 260] on g "Main content" at bounding box center [413, 257] width 11 height 15
